Goal: Find specific page/section: Find specific page/section

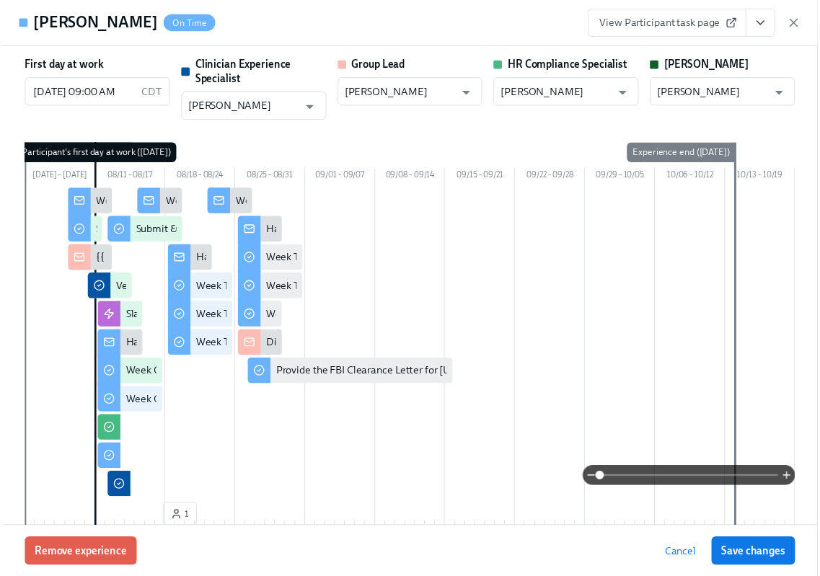
scroll to position [2299, 0]
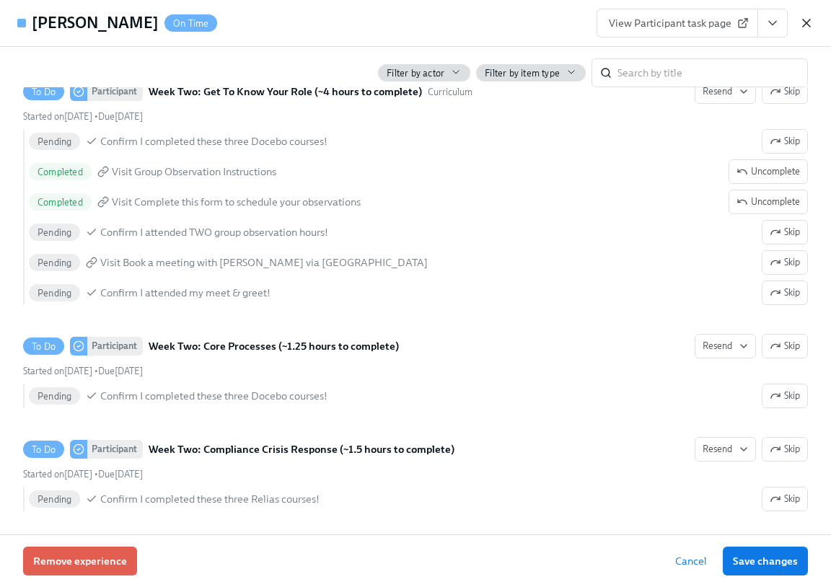
click at [803, 24] on icon "button" at bounding box center [806, 23] width 14 height 14
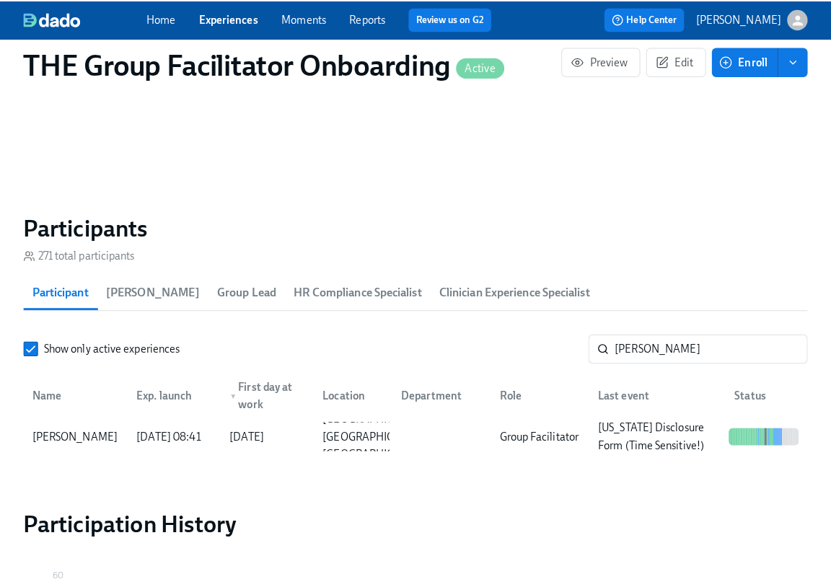
scroll to position [0, 24046]
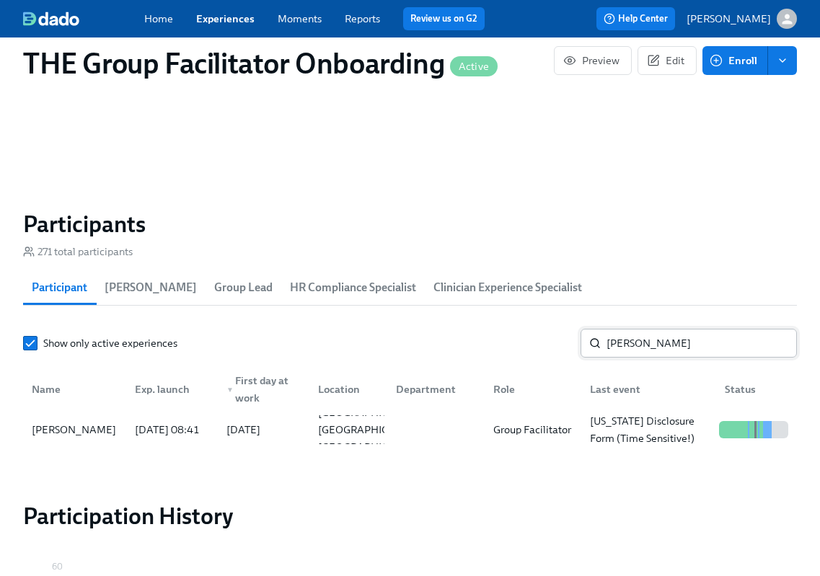
click at [616, 344] on input "[PERSON_NAME]" at bounding box center [702, 343] width 190 height 29
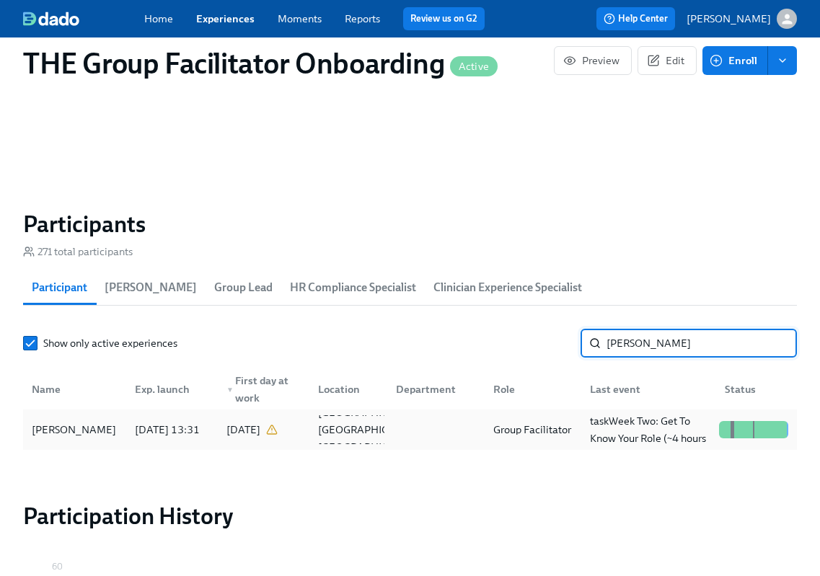
type input "[PERSON_NAME]"
click at [94, 436] on div "[PERSON_NAME]" at bounding box center [74, 429] width 97 height 29
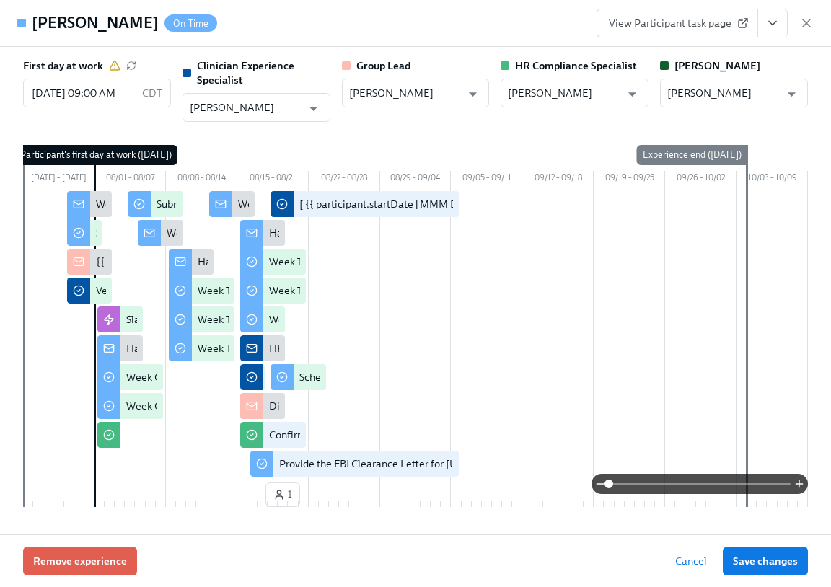
click at [767, 25] on icon "View task page" at bounding box center [772, 23] width 14 height 14
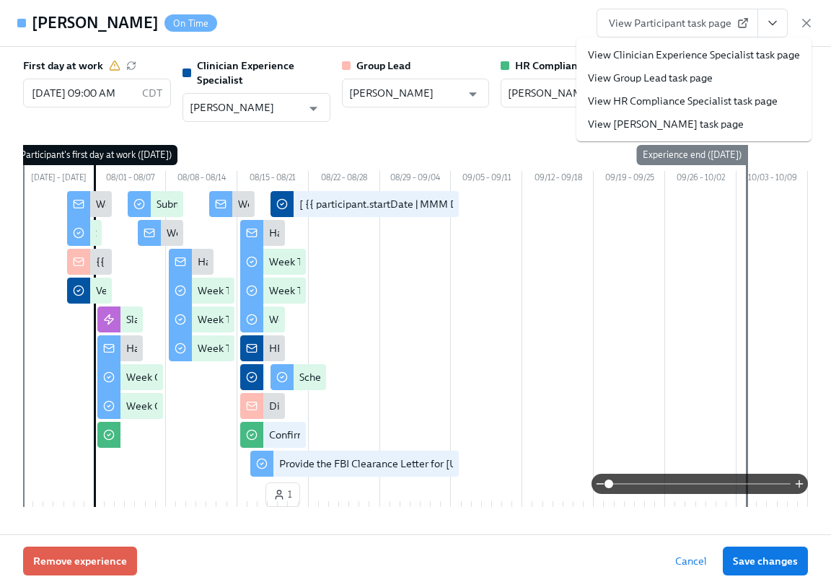
click at [728, 51] on link "View Clinician Experience Specialist task page" at bounding box center [694, 55] width 212 height 14
